Goal: Task Accomplishment & Management: Complete application form

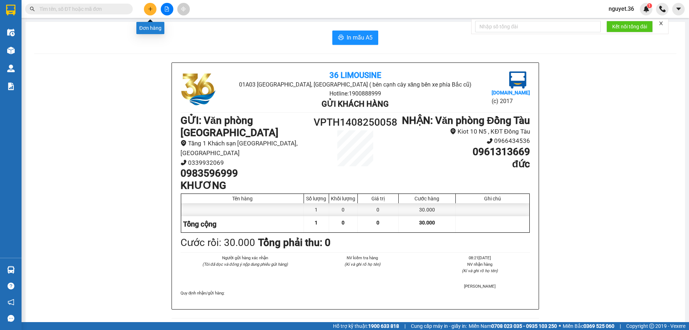
click at [149, 7] on icon "plus" at bounding box center [150, 8] width 5 height 5
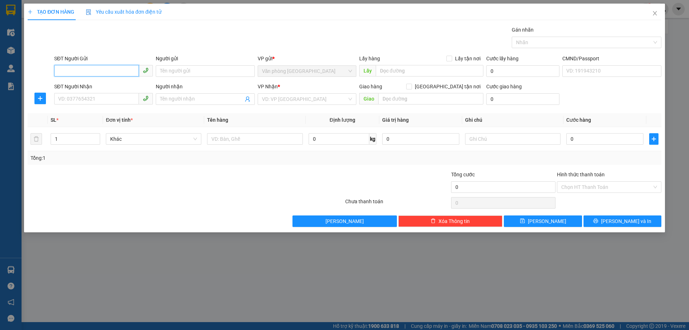
click at [79, 69] on input "SĐT Người Gửi" at bounding box center [96, 70] width 85 height 11
click at [99, 73] on input "SĐT Người Gửi" at bounding box center [96, 70] width 85 height 11
type input "0912293686"
click at [114, 88] on div "0912293686 - A PHẨM" at bounding box center [103, 85] width 90 height 8
type input "A PHẨM"
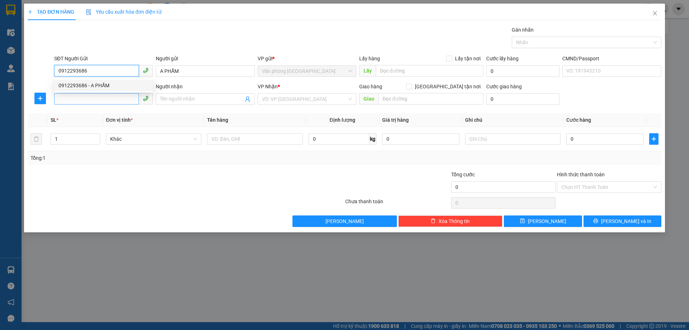
type input "0912293686"
click at [108, 98] on input "SĐT Người Nhận" at bounding box center [96, 98] width 85 height 11
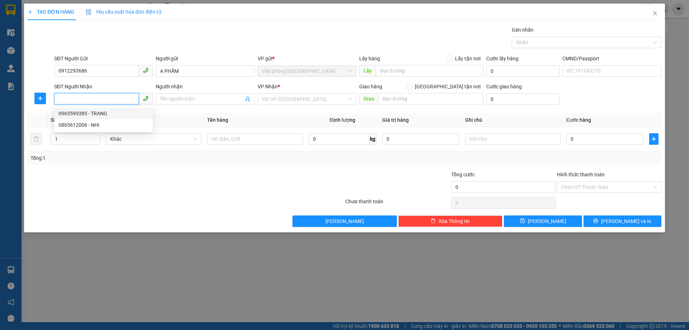
click at [103, 113] on div "0965599385 - TRANG" at bounding box center [103, 113] width 90 height 8
type input "0965599385"
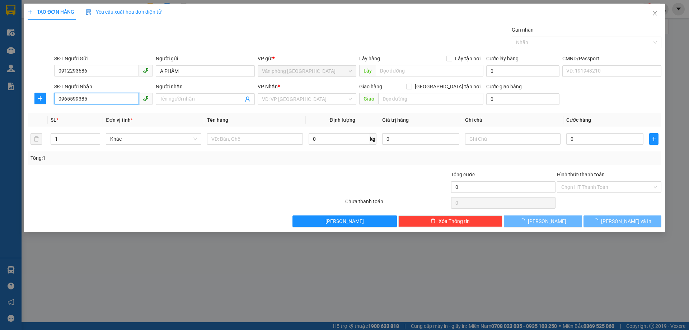
type input "TRANG"
type input "318 ĐÊ LA THÀNH"
type input "60.000"
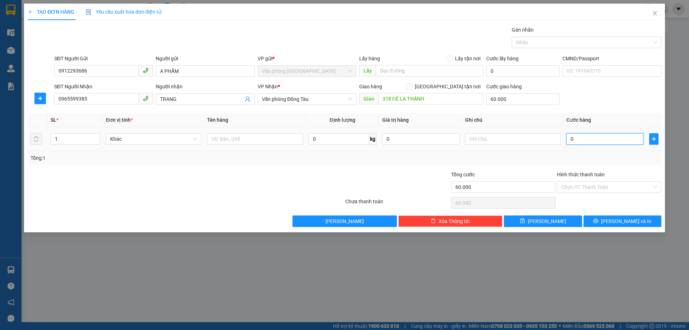
click at [581, 139] on input "0" at bounding box center [604, 138] width 77 height 11
click at [581, 140] on input "0" at bounding box center [604, 138] width 77 height 11
type input "03"
type input "60.003"
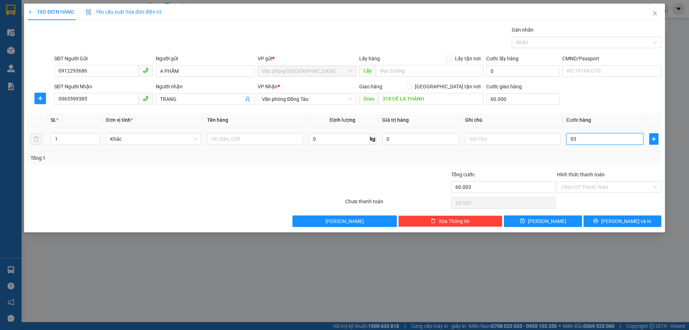
type input "030"
type input "60.030"
type input "0.300"
type input "60.300"
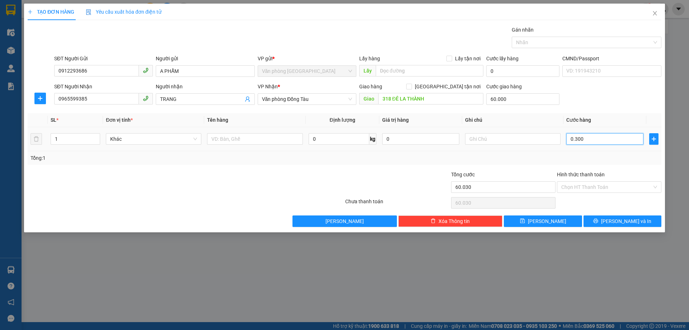
type input "60.300"
type input "03.000"
type input "63.000"
type input "030.000"
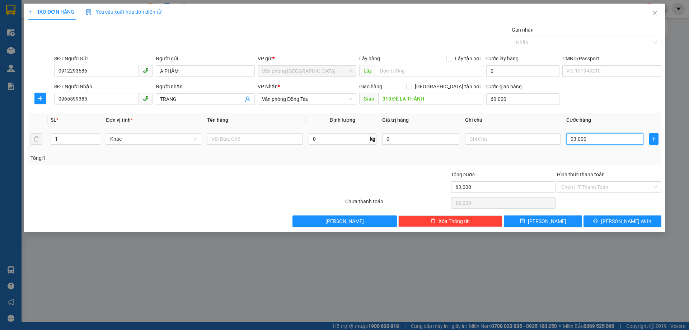
type input "90.000"
type input "03.000"
type input "63.000"
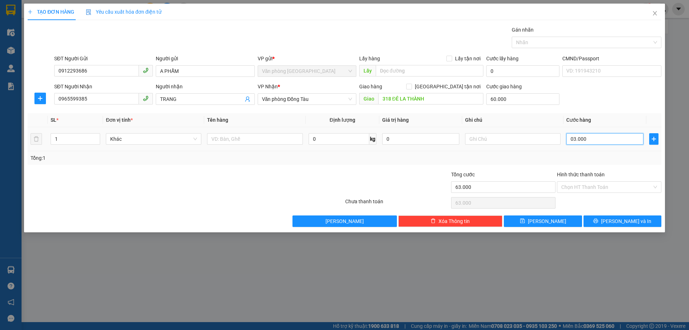
type input "0.300"
type input "60.300"
type input "0"
type input "60.000"
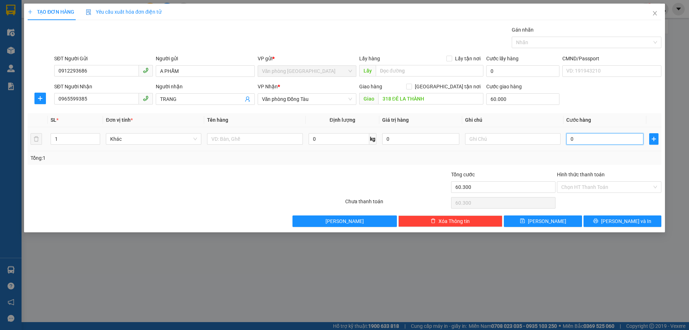
type input "60.000"
click at [567, 136] on input "0" at bounding box center [604, 138] width 77 height 11
type input "30"
type input "60.030"
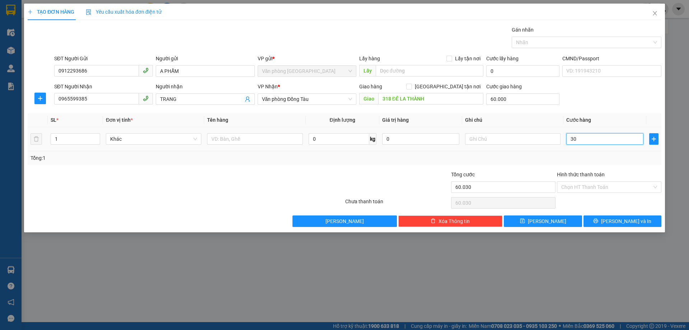
type input "300"
type input "60.300"
type input "3.000"
type input "63.000"
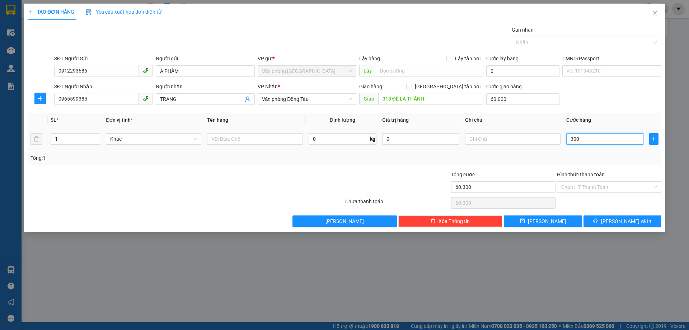
type input "63.000"
type input "30.000"
type input "90.000"
type input "300.000"
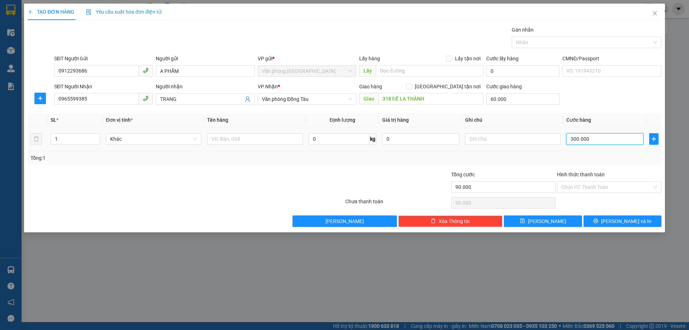
type input "360.000"
type input "30.000"
type input "90.000"
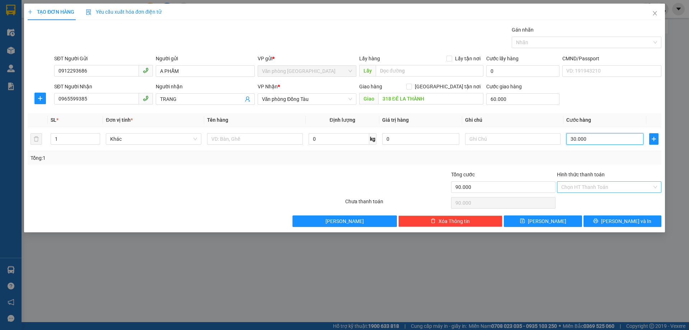
type input "30.000"
click at [590, 184] on input "Hình thức thanh toán" at bounding box center [606, 187] width 91 height 11
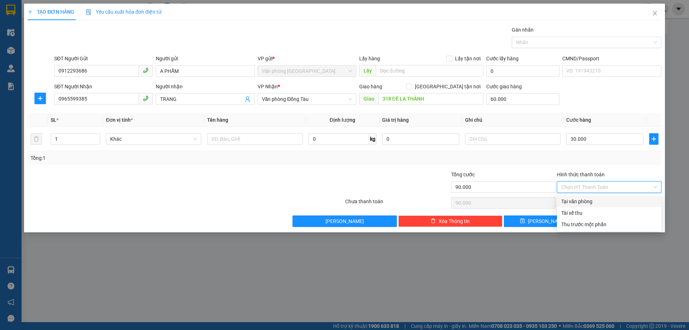
click at [575, 201] on div "Tại văn phòng" at bounding box center [609, 201] width 96 height 8
type input "0"
click at [598, 219] on icon "printer" at bounding box center [595, 220] width 5 height 5
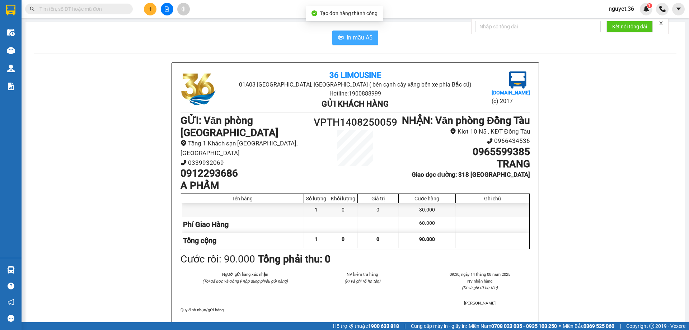
click at [347, 34] on span "In mẫu A5" at bounding box center [360, 37] width 26 height 9
click at [358, 39] on span "In mẫu A5" at bounding box center [360, 37] width 26 height 9
